Goal: Obtain resource: Obtain resource

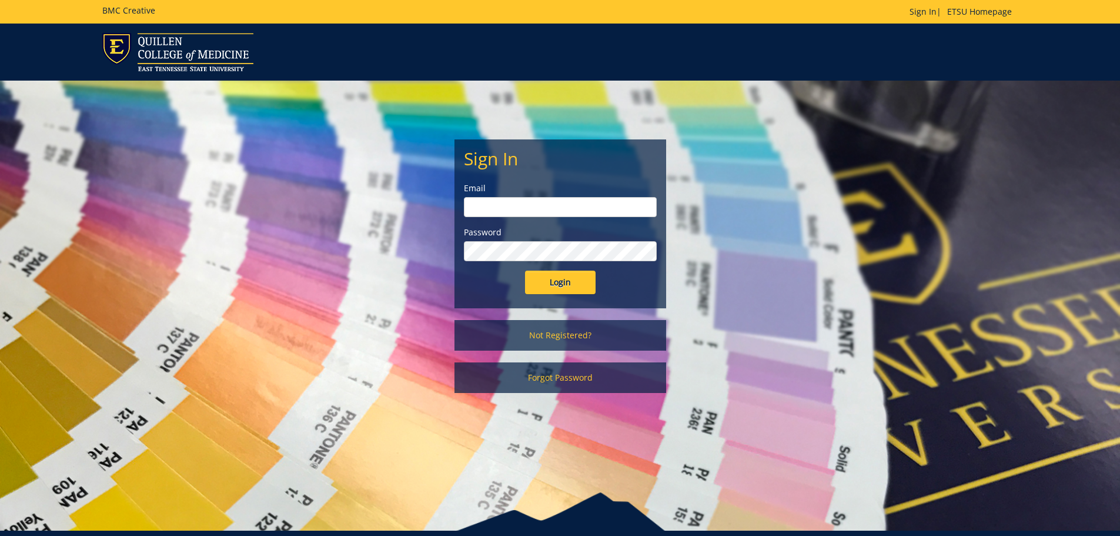
click at [511, 207] on input "email" at bounding box center [560, 207] width 193 height 20
type input "[EMAIL_ADDRESS][DOMAIN_NAME]"
click at [525, 271] on input "Login" at bounding box center [560, 283] width 71 height 24
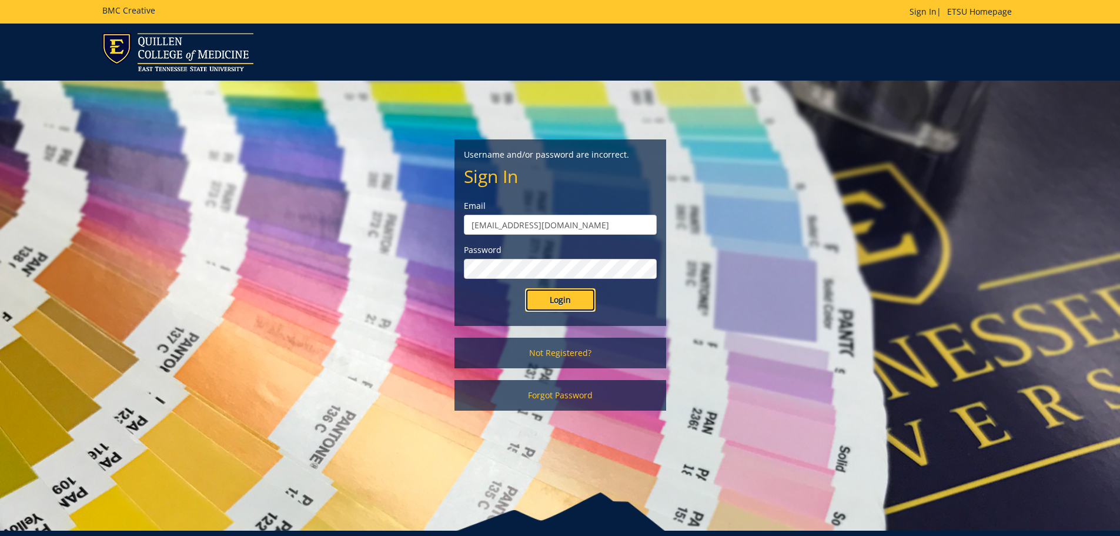
click at [565, 300] on input "Login" at bounding box center [560, 300] width 71 height 24
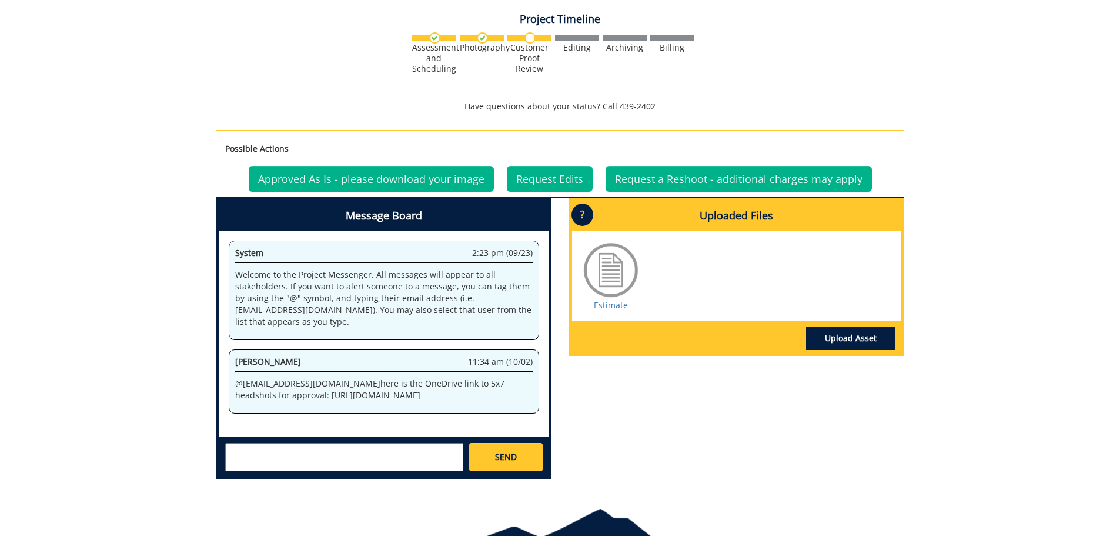
scroll to position [428, 0]
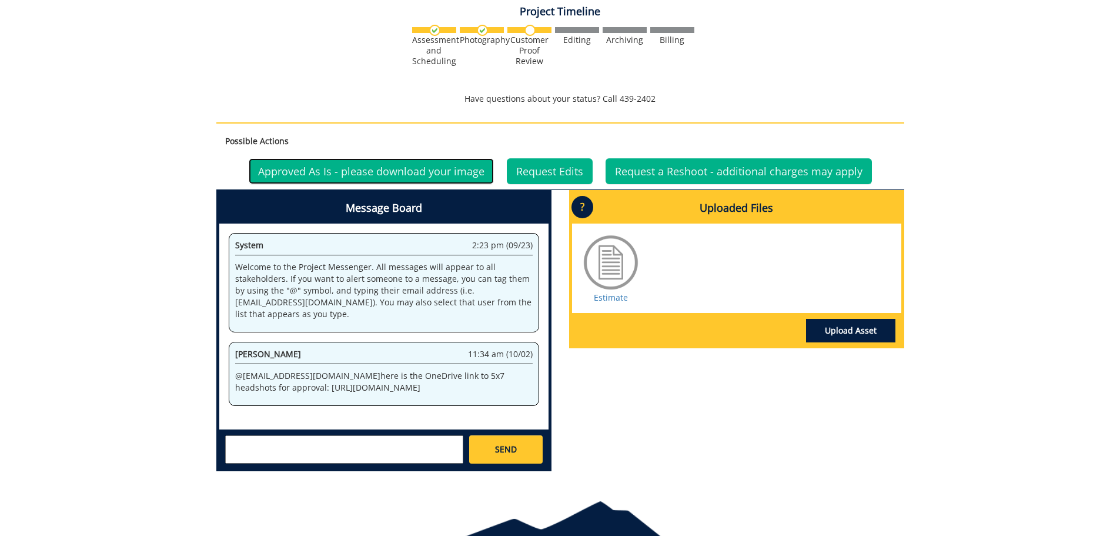
click at [331, 173] on link "Approved As Is - please download your image" at bounding box center [371, 171] width 245 height 26
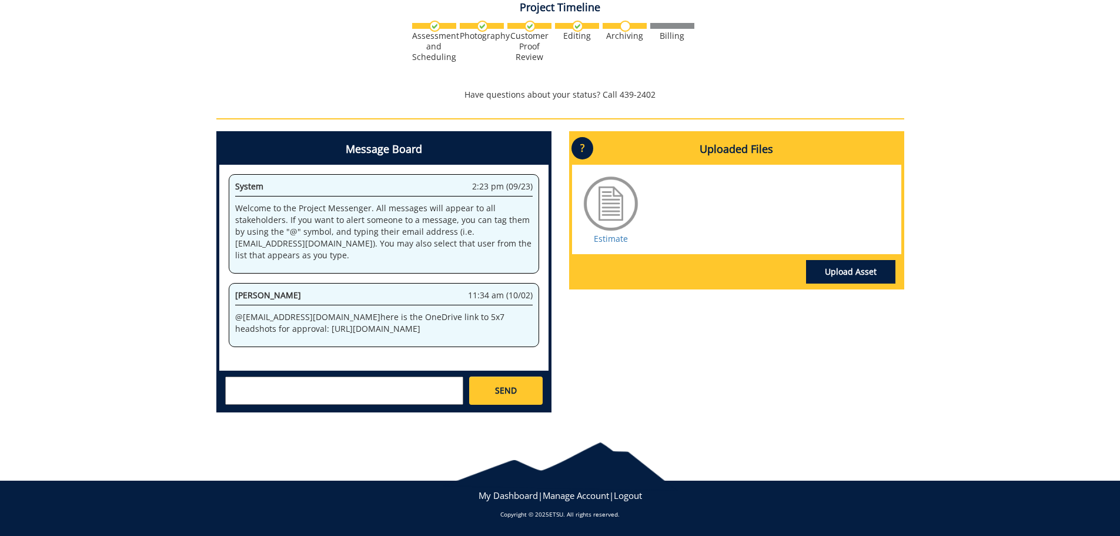
scroll to position [18, 0]
click at [406, 311] on p "@ [EMAIL_ADDRESS][DOMAIN_NAME] here is the OneDrive link to 5x7 headshots for a…" at bounding box center [384, 323] width 298 height 24
click at [295, 313] on p "@ [EMAIL_ADDRESS][DOMAIN_NAME] here is the OneDrive link to 5x7 headshots for a…" at bounding box center [384, 323] width 298 height 24
click at [336, 218] on p "Welcome to the Project Messenger. All messages will appear to all stakeholders.…" at bounding box center [384, 231] width 298 height 59
click at [406, 208] on p "Welcome to the Project Messenger. All messages will appear to all stakeholders.…" at bounding box center [384, 231] width 298 height 59
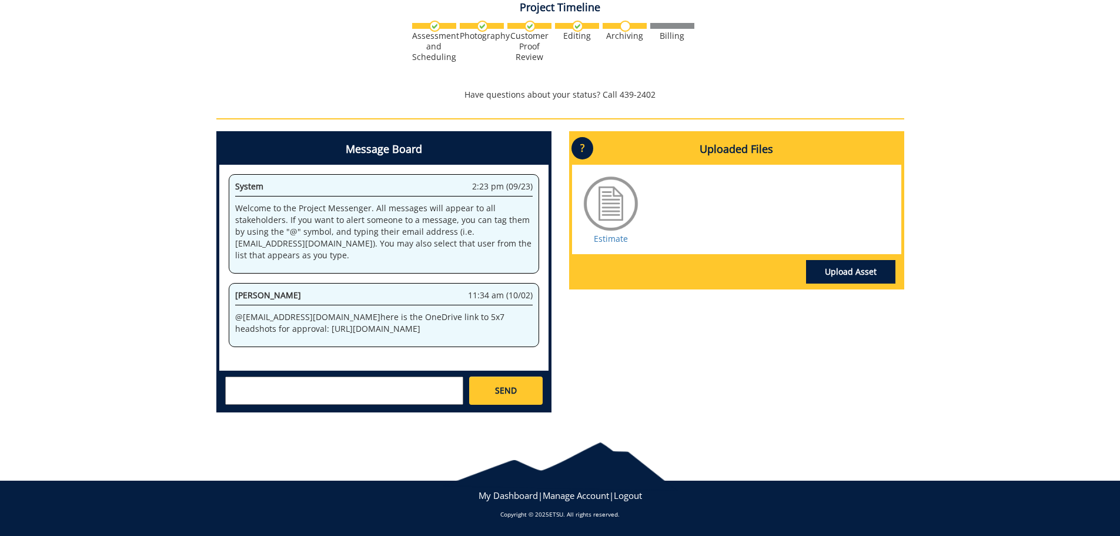
click at [356, 231] on p "Welcome to the Project Messenger. All messages will appear to all stakeholders.…" at bounding box center [384, 231] width 298 height 59
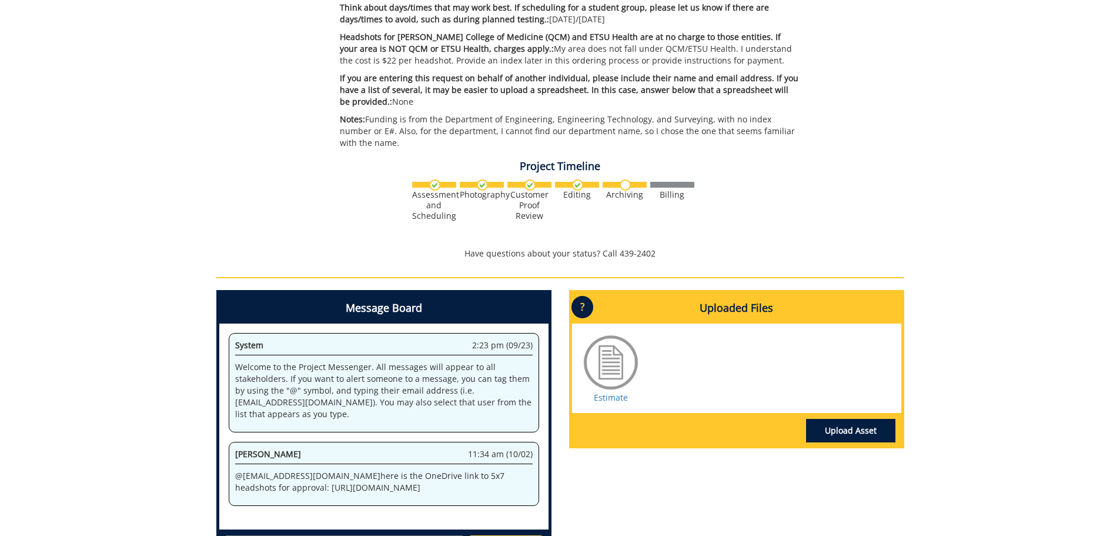
scroll to position [432, 0]
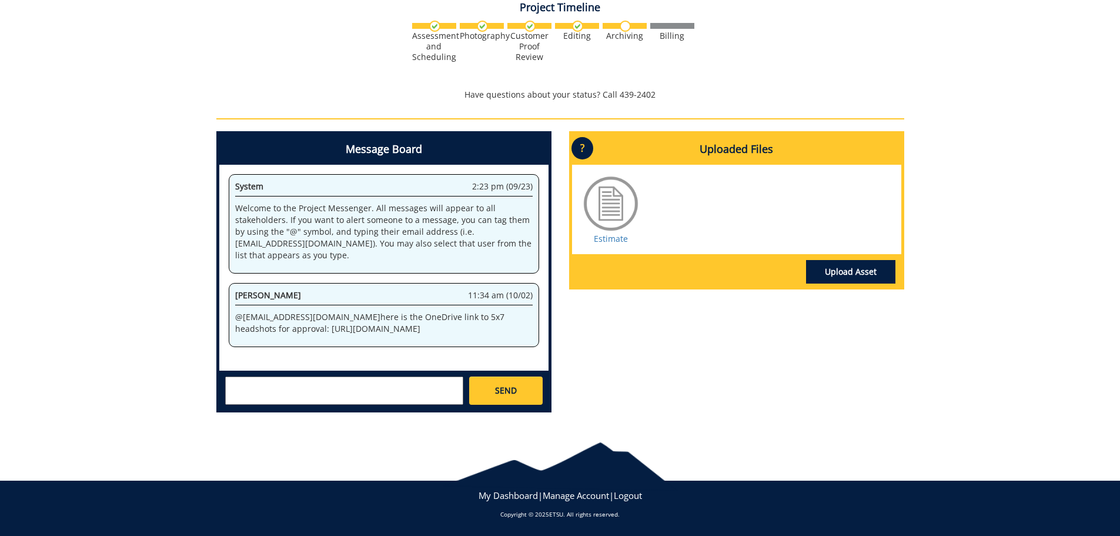
click at [296, 335] on p "@ [EMAIL_ADDRESS][DOMAIN_NAME] here is the OneDrive link to 5x7 headshots for a…" at bounding box center [384, 323] width 298 height 24
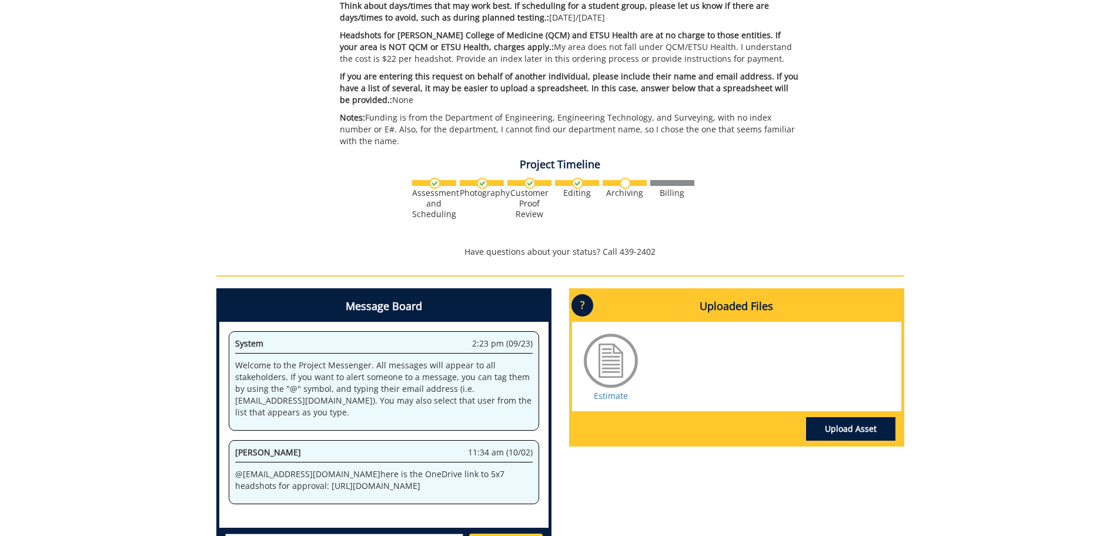
scroll to position [79, 0]
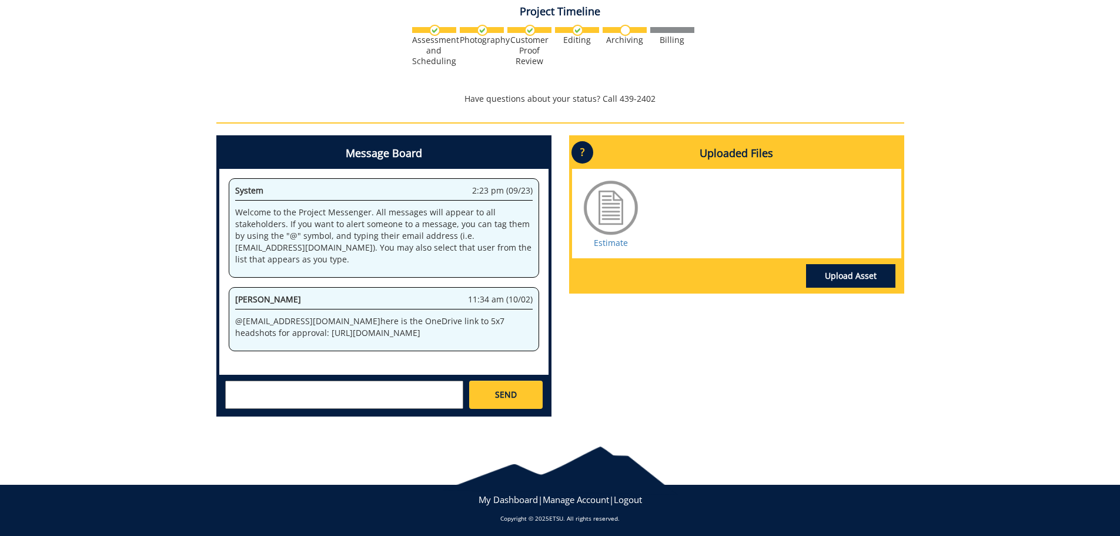
scroll to position [18, 0]
click at [698, 308] on div "Message Board System 2:23 pm (09/23) Welcome to the Project Messenger. All mess…" at bounding box center [561, 280] width 706 height 291
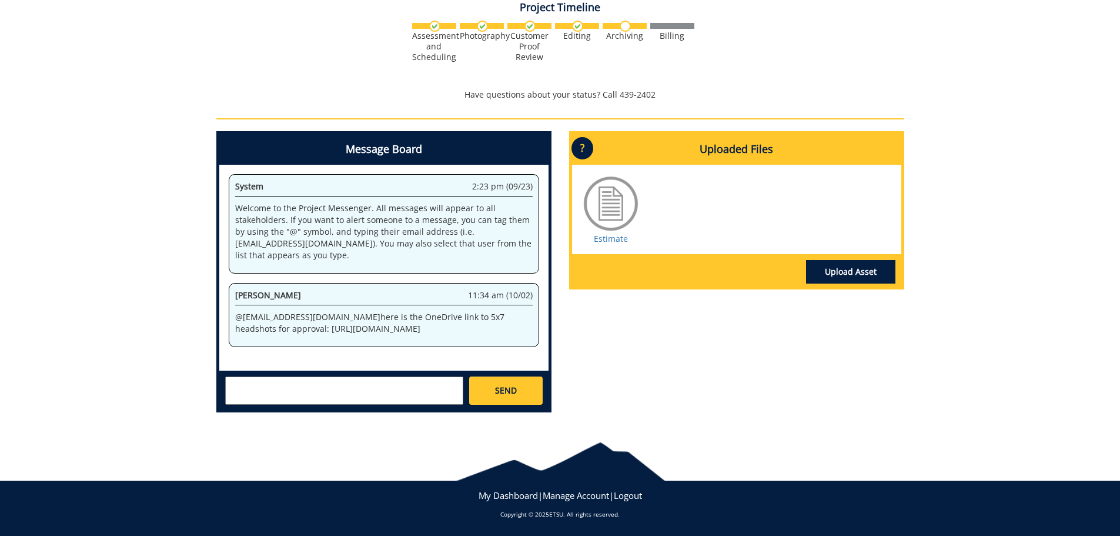
click at [367, 311] on p "@ [EMAIL_ADDRESS][DOMAIN_NAME] here is the OneDrive link to 5x7 headshots for a…" at bounding box center [384, 323] width 298 height 24
click at [431, 311] on p "@ [EMAIL_ADDRESS][DOMAIN_NAME] here is the OneDrive link to 5x7 headshots for a…" at bounding box center [384, 323] width 298 height 24
click at [248, 312] on p "@ [EMAIL_ADDRESS][DOMAIN_NAME] here is the OneDrive link to 5x7 headshots for a…" at bounding box center [384, 323] width 298 height 24
drag, startPoint x: 273, startPoint y: 311, endPoint x: 283, endPoint y: 342, distance: 32.7
click at [283, 342] on div "[PERSON_NAME] 11:34 am (10/02) @ [EMAIL_ADDRESS][DOMAIN_NAME] here is the OneDr…" at bounding box center [384, 315] width 311 height 64
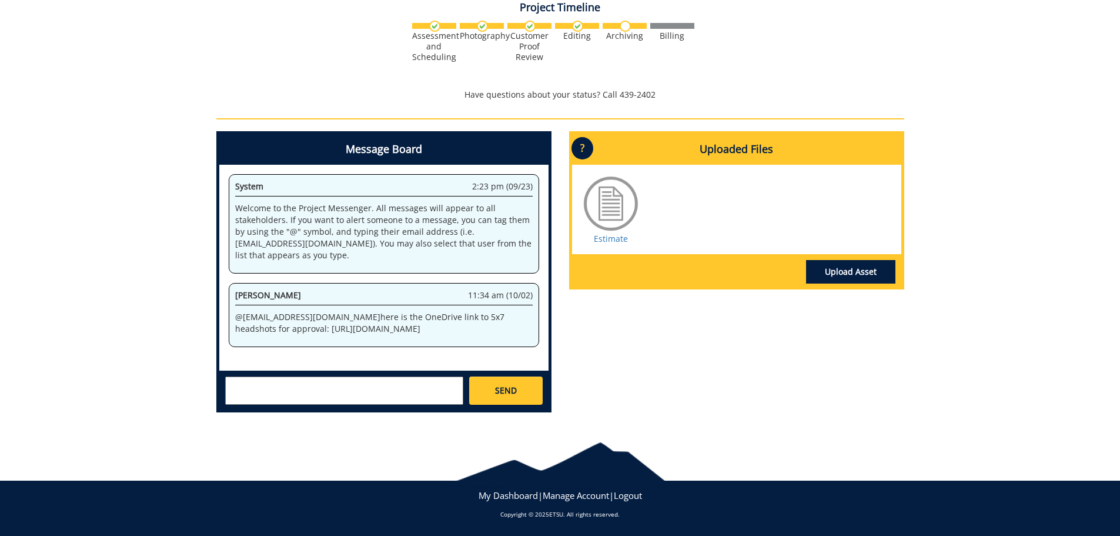
copy p "https://etsu365-my.sharepoint.com/:f:/g/personal/gougeja_etsu_edu/EqqFnQpsVstGj…"
click at [351, 311] on p "@ [EMAIL_ADDRESS][DOMAIN_NAME] here is the OneDrive link to 5x7 headshots for a…" at bounding box center [384, 323] width 298 height 24
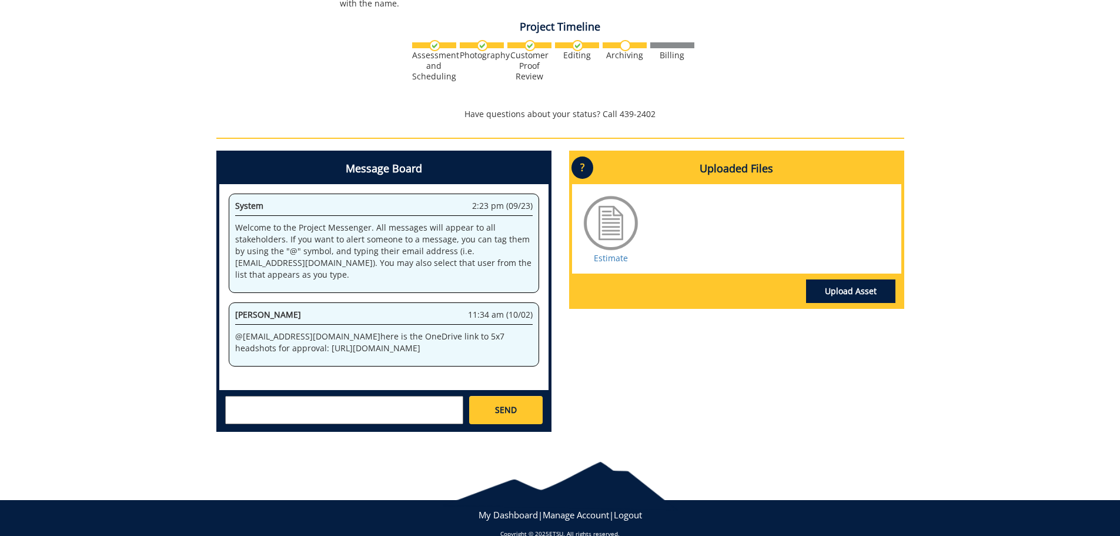
scroll to position [432, 0]
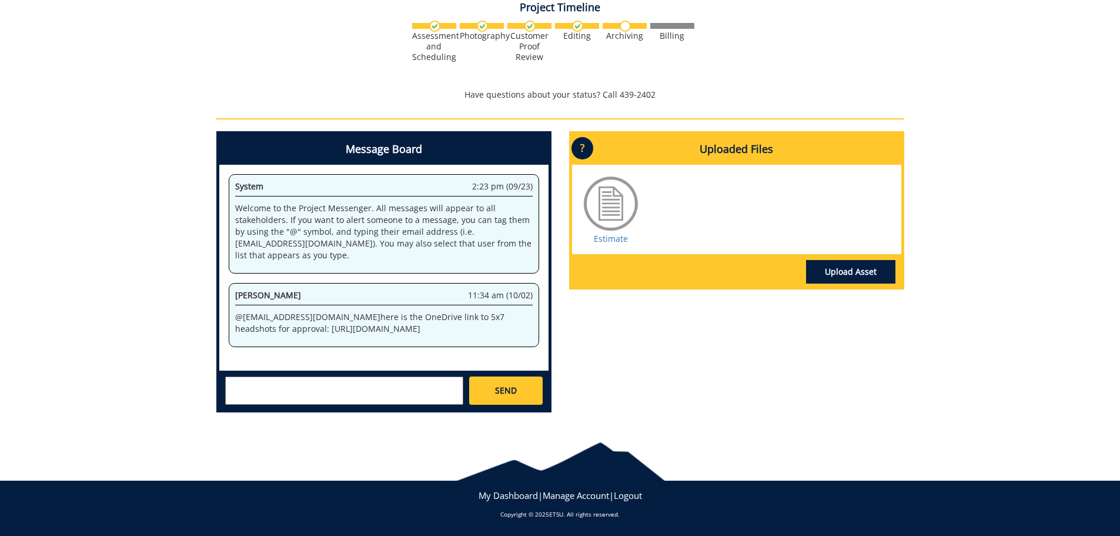
click at [235, 289] on span "[PERSON_NAME]" at bounding box center [268, 294] width 66 height 11
drag, startPoint x: 233, startPoint y: 280, endPoint x: 328, endPoint y: 281, distance: 94.1
click at [328, 283] on div "[PERSON_NAME] 11:34 am (10/02) @ [EMAIL_ADDRESS][DOMAIN_NAME] here is the OneDr…" at bounding box center [384, 315] width 311 height 64
copy span "[PERSON_NAME]"
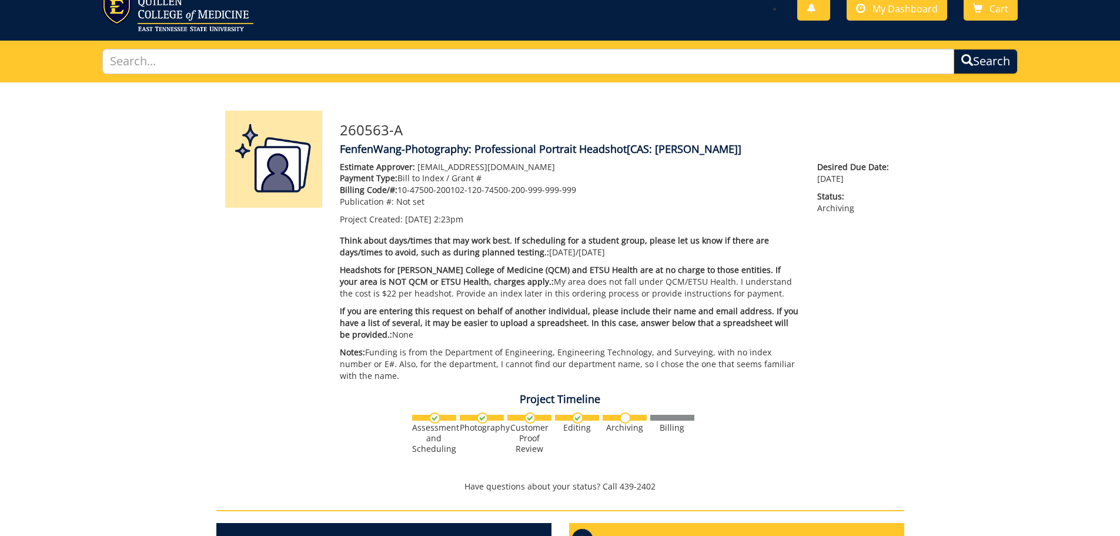
scroll to position [0, 0]
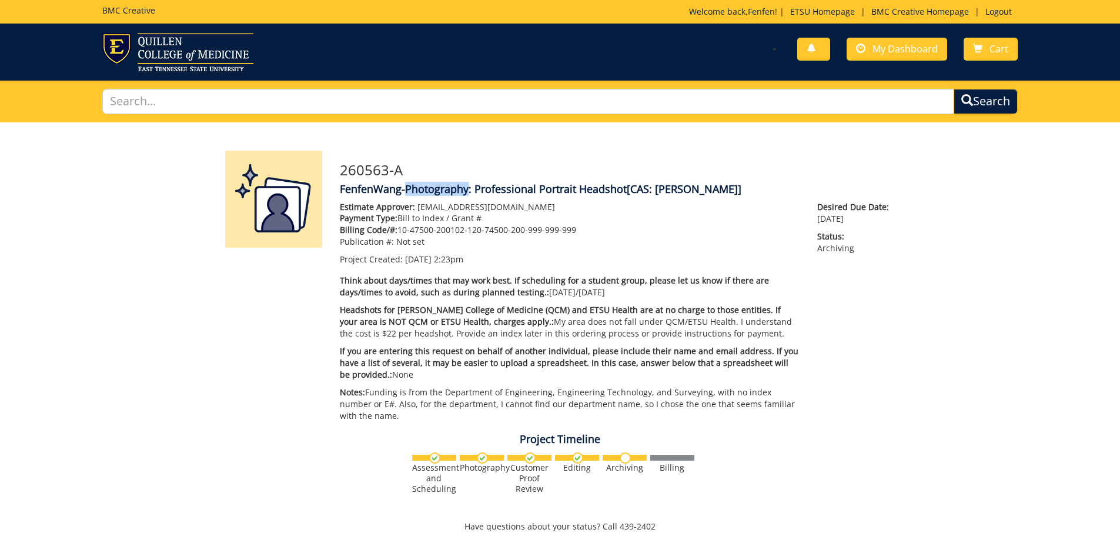
drag, startPoint x: 404, startPoint y: 187, endPoint x: 466, endPoint y: 191, distance: 62.4
click at [466, 191] on h4 "FenfenWang-Photography: Professional Portrait Headshot [CAS: Wang Headshot]" at bounding box center [618, 190] width 556 height 12
copy h4 "Photography"
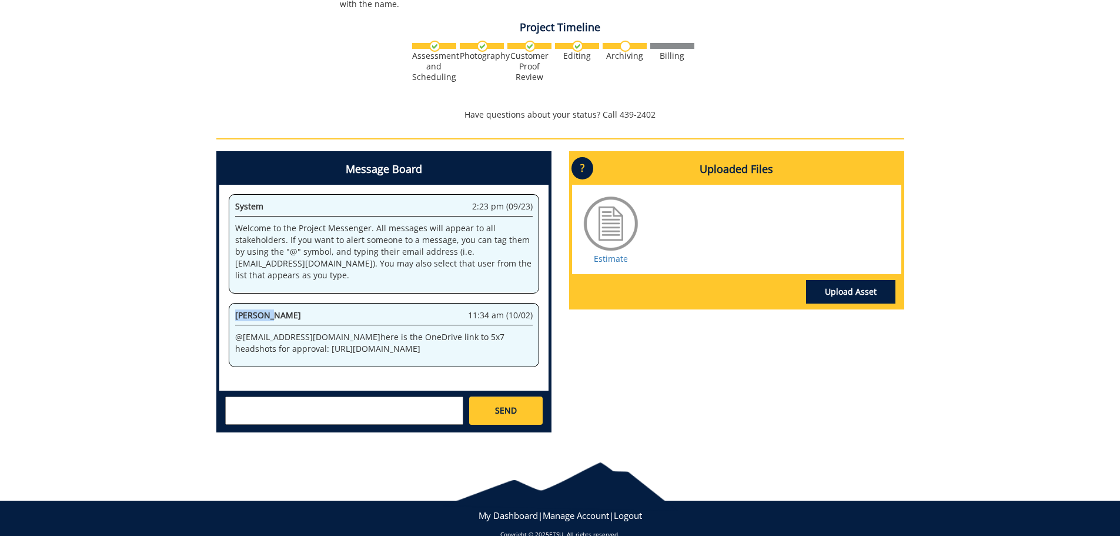
drag, startPoint x: 233, startPoint y: 297, endPoint x: 270, endPoint y: 297, distance: 36.5
click at [270, 303] on div "[PERSON_NAME] 11:34 am (10/02) @ [EMAIL_ADDRESS][DOMAIN_NAME] here is the OneDr…" at bounding box center [384, 335] width 311 height 64
copy span "Jeremiah"
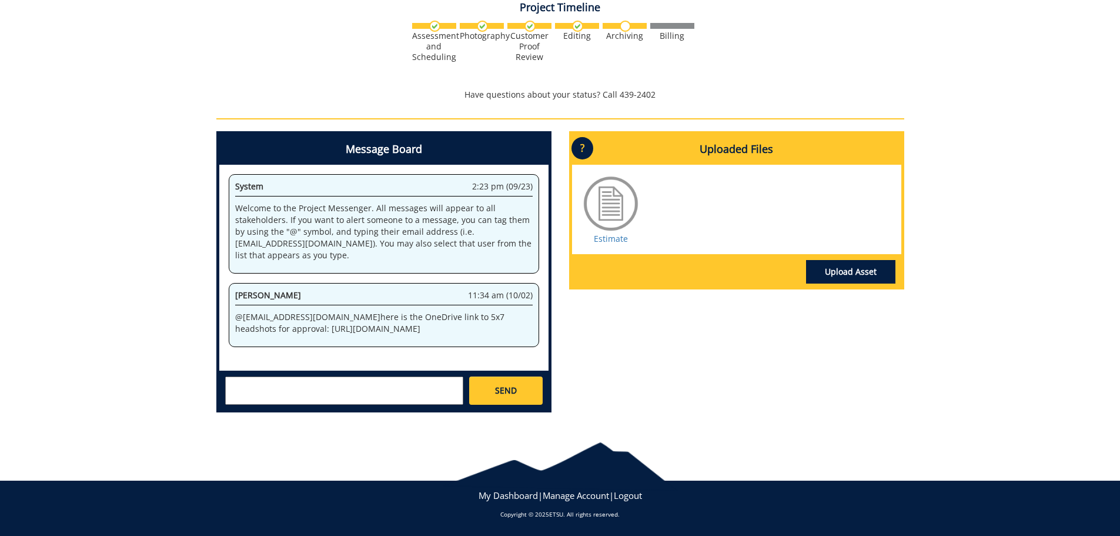
drag, startPoint x: 233, startPoint y: 295, endPoint x: 307, endPoint y: 293, distance: 74.1
click at [307, 293] on div "[PERSON_NAME] 11:34 am (10/02) @ [EMAIL_ADDRESS][DOMAIN_NAME] here is the OneDr…" at bounding box center [384, 315] width 311 height 64
copy span "[PERSON_NAME]"
click at [356, 382] on textarea at bounding box center [344, 390] width 238 height 28
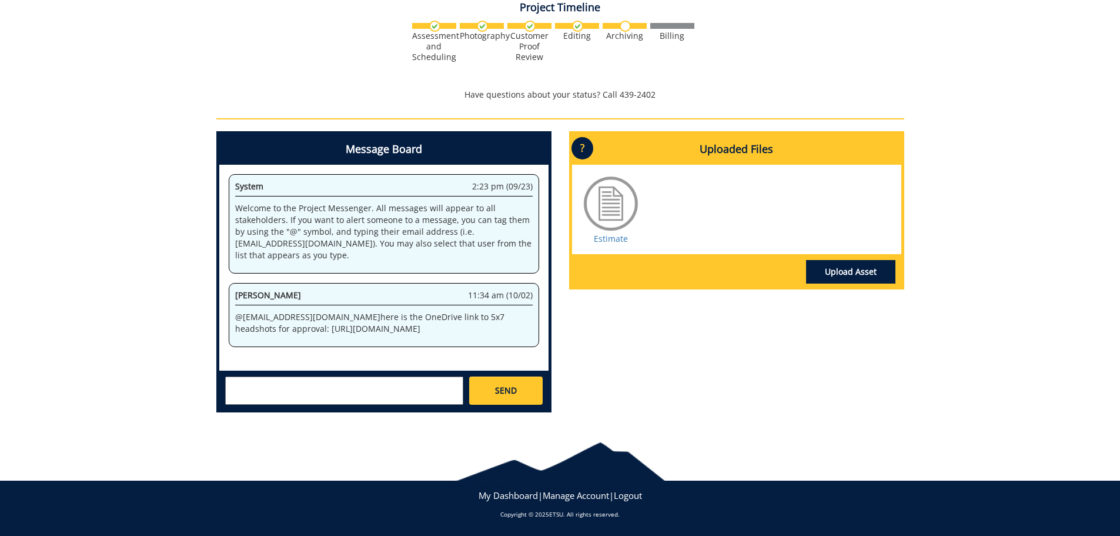
click at [279, 388] on textarea at bounding box center [344, 390] width 238 height 28
click at [512, 289] on span "11:34 am (10/02)" at bounding box center [500, 295] width 65 height 12
click at [262, 311] on p "@ [EMAIL_ADDRESS][DOMAIN_NAME] here is the OneDrive link to 5x7 headshots for a…" at bounding box center [384, 323] width 298 height 24
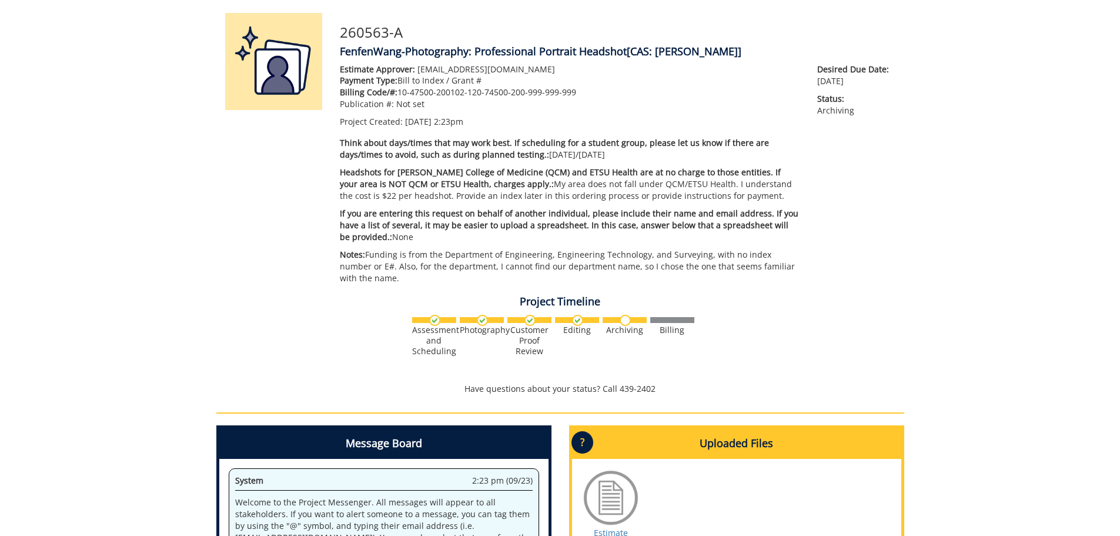
scroll to position [0, 0]
